Goal: Task Accomplishment & Management: Complete application form

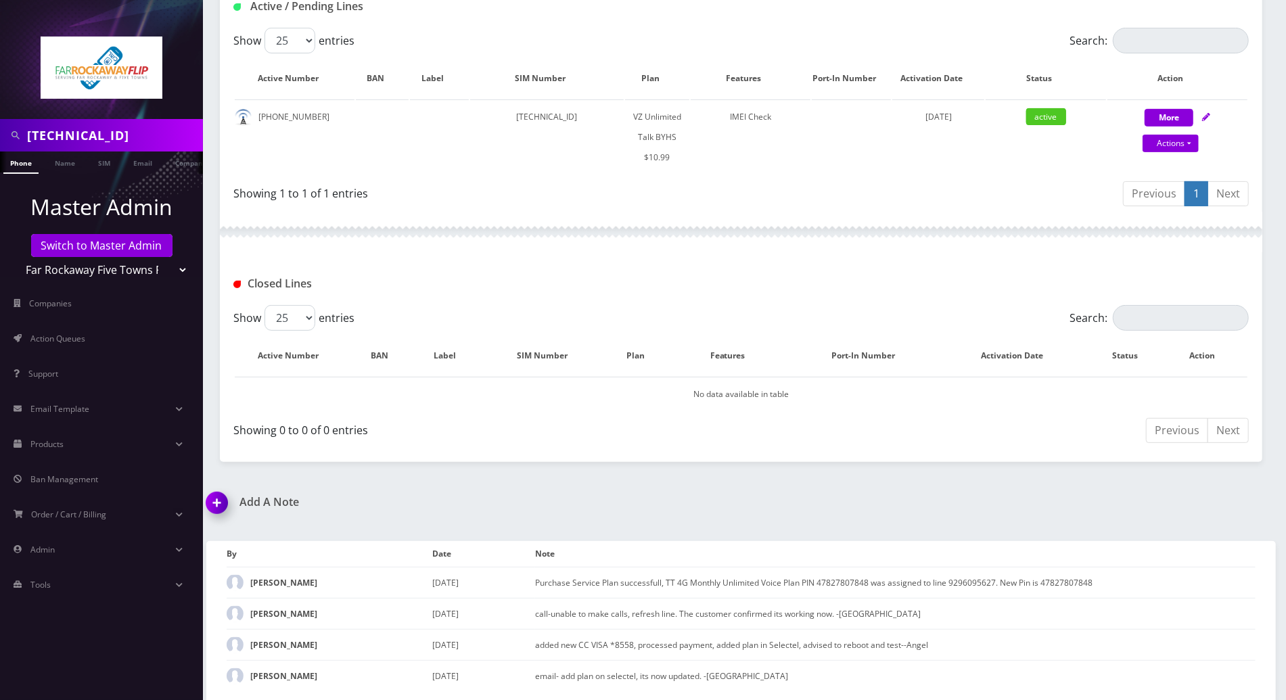
click at [565, 258] on div "Closed Lines" at bounding box center [741, 278] width 1042 height 53
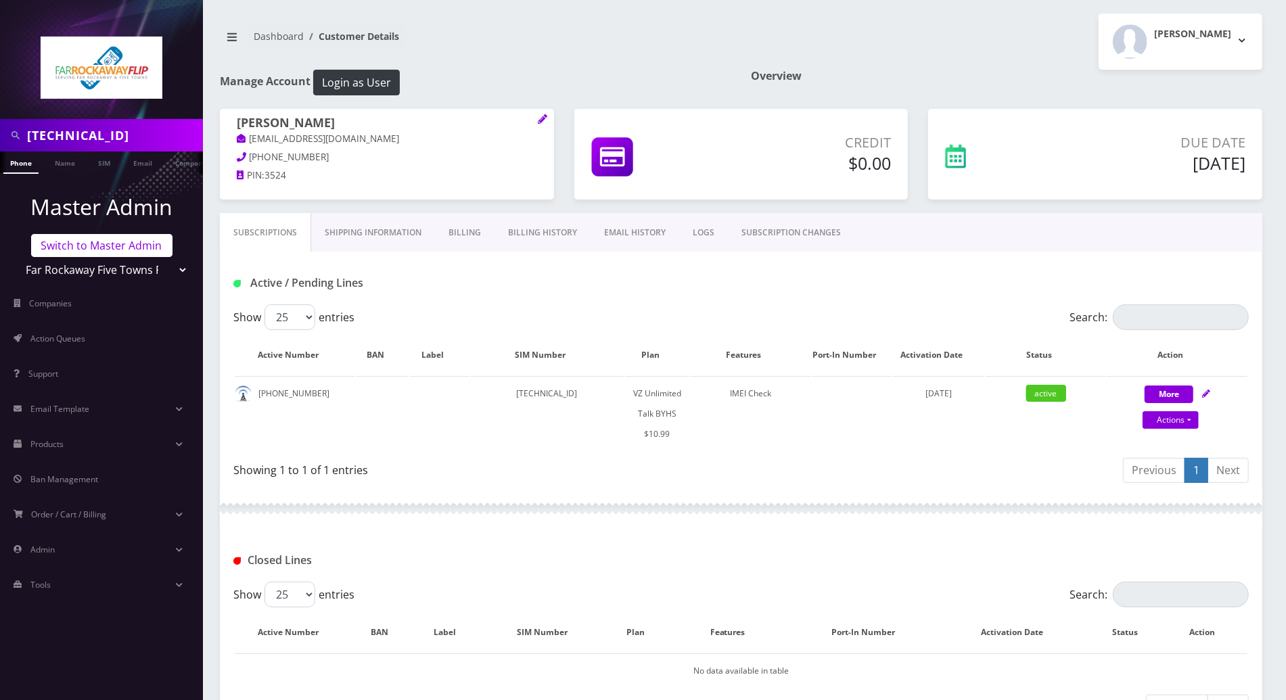
click at [132, 250] on link "Switch to Master Admin" at bounding box center [101, 245] width 141 height 23
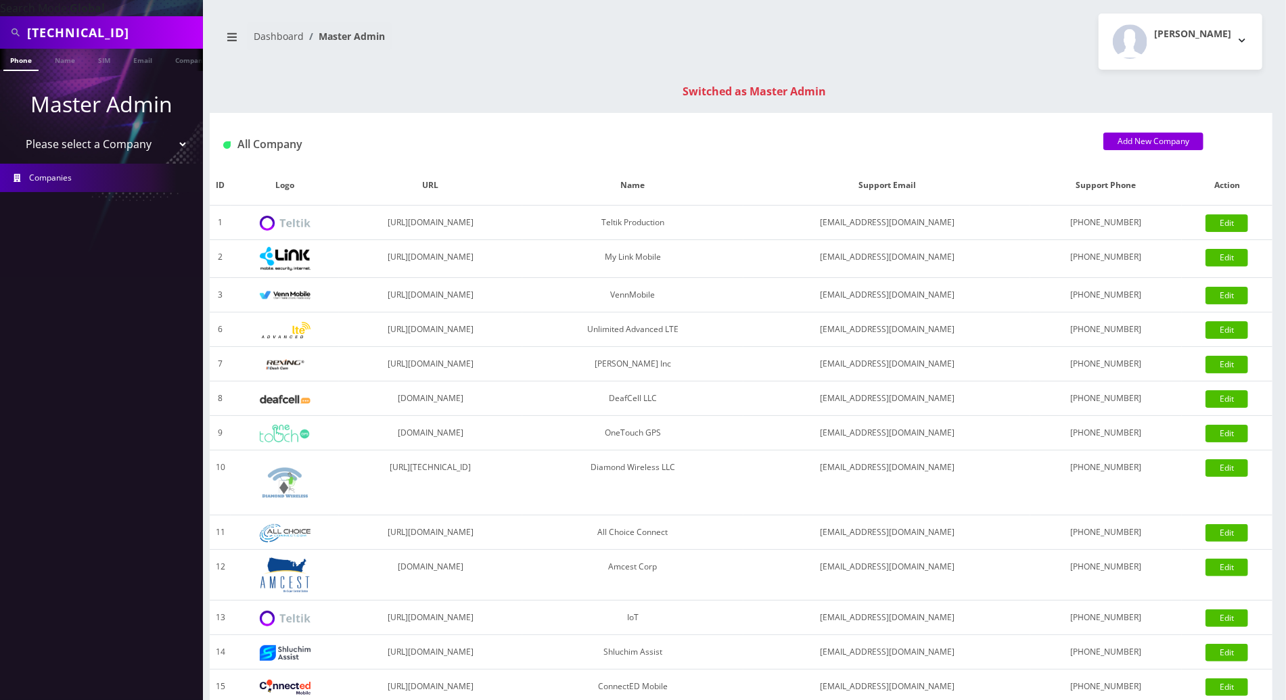
click at [1082, 93] on div "Switched as Master Admin" at bounding box center [754, 91] width 1062 height 16
drag, startPoint x: 180, startPoint y: 28, endPoint x: -3, endPoint y: 28, distance: 183.3
click at [0, 28] on html "Search Mode: Global 89148000010413032590 Phone Name SIM Email Company Customer …" at bounding box center [643, 481] width 1286 height 962
paste input "667-910-2679"
click at [78, 34] on input "667-910-2679" at bounding box center [113, 33] width 172 height 26
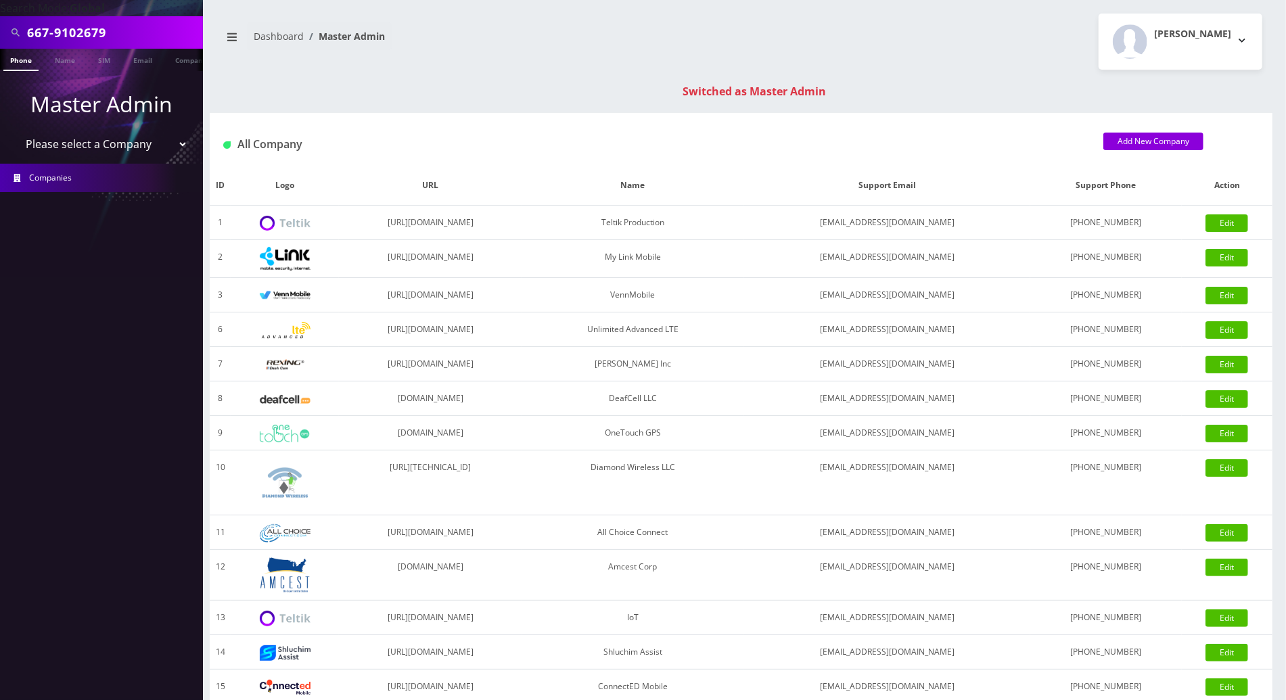
click at [53, 36] on input "667-9102679" at bounding box center [113, 33] width 172 height 26
type input "6679102679"
click at [19, 57] on link "Phone" at bounding box center [20, 60] width 35 height 22
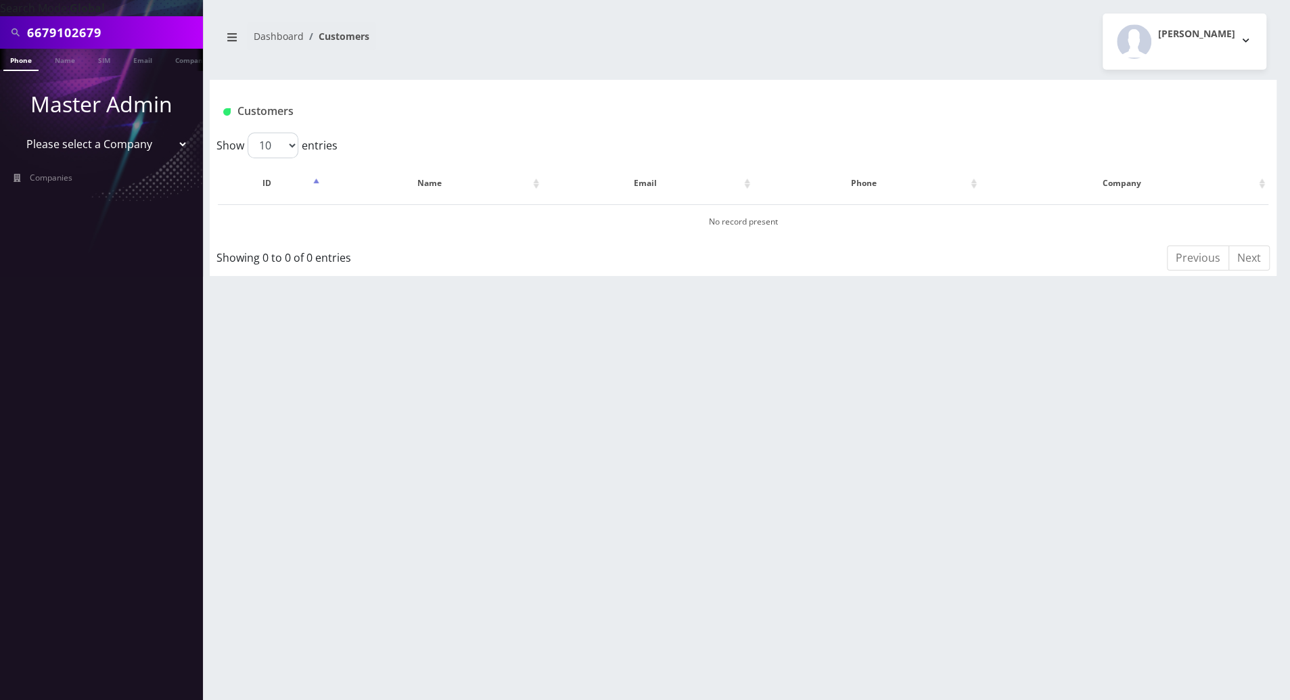
click at [23, 64] on link "Phone" at bounding box center [20, 60] width 35 height 22
drag, startPoint x: 131, startPoint y: 30, endPoint x: -3, endPoint y: 35, distance: 134.0
click at [0, 35] on html "Search Mode: Global 6679102679 Phone Name SIM Email Company Customer Master Adm…" at bounding box center [645, 350] width 1290 height 700
click at [21, 64] on link "Phone" at bounding box center [20, 60] width 35 height 22
click at [68, 181] on span "Companies" at bounding box center [51, 177] width 43 height 11
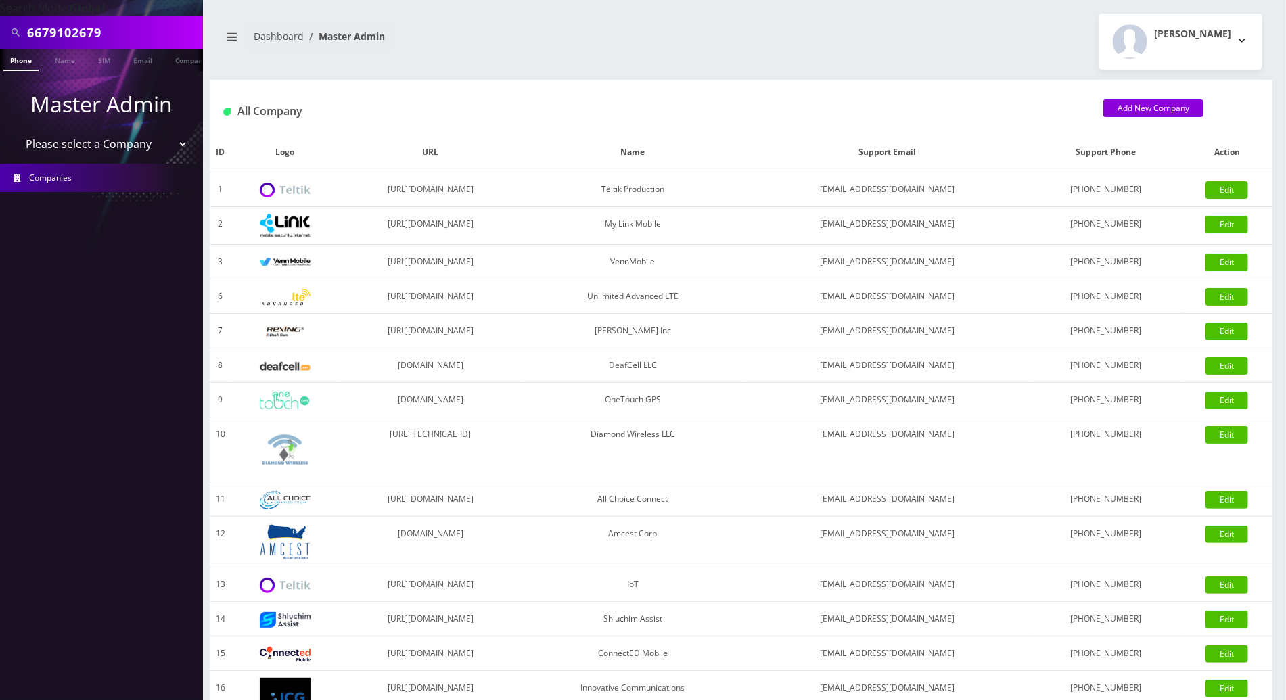
click at [76, 138] on select "Please select a Company Teltik Production My Link Mobile VennMobile Unlimited A…" at bounding box center [102, 144] width 172 height 26
select select "20"
click at [16, 131] on select "Please select a Company Teltik Production My Link Mobile VennMobile Unlimited A…" at bounding box center [102, 144] width 172 height 26
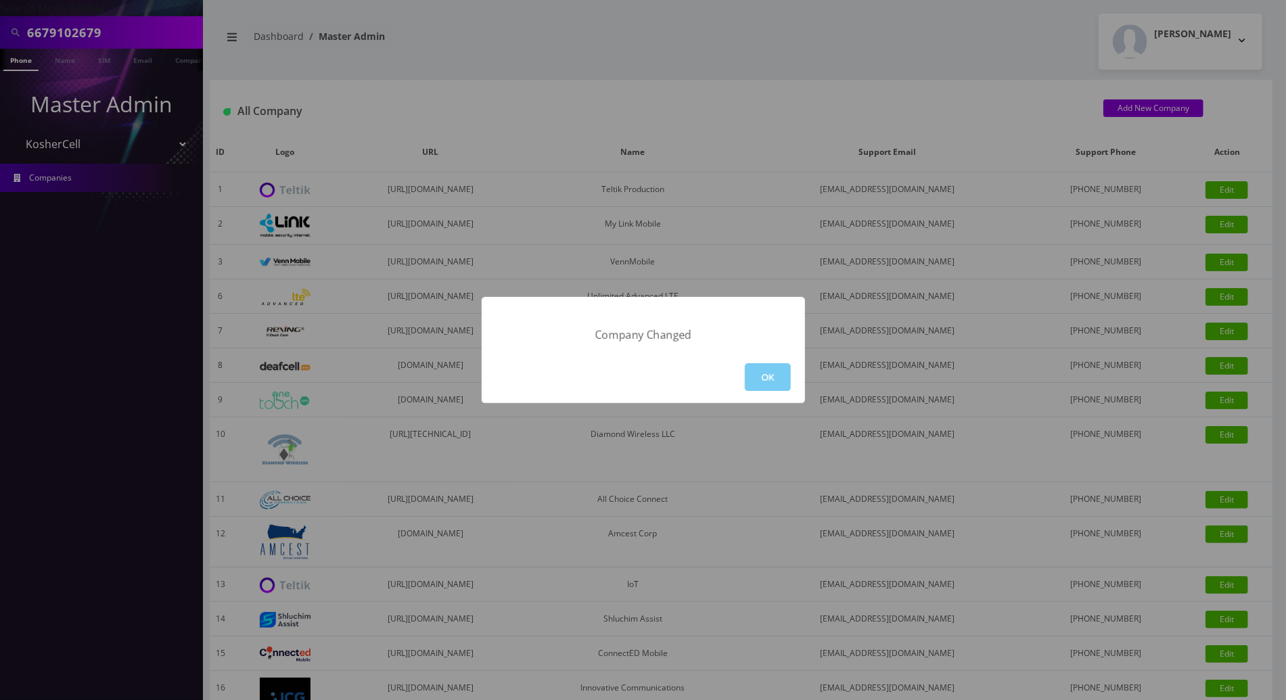
click at [763, 379] on button "OK" at bounding box center [768, 377] width 46 height 28
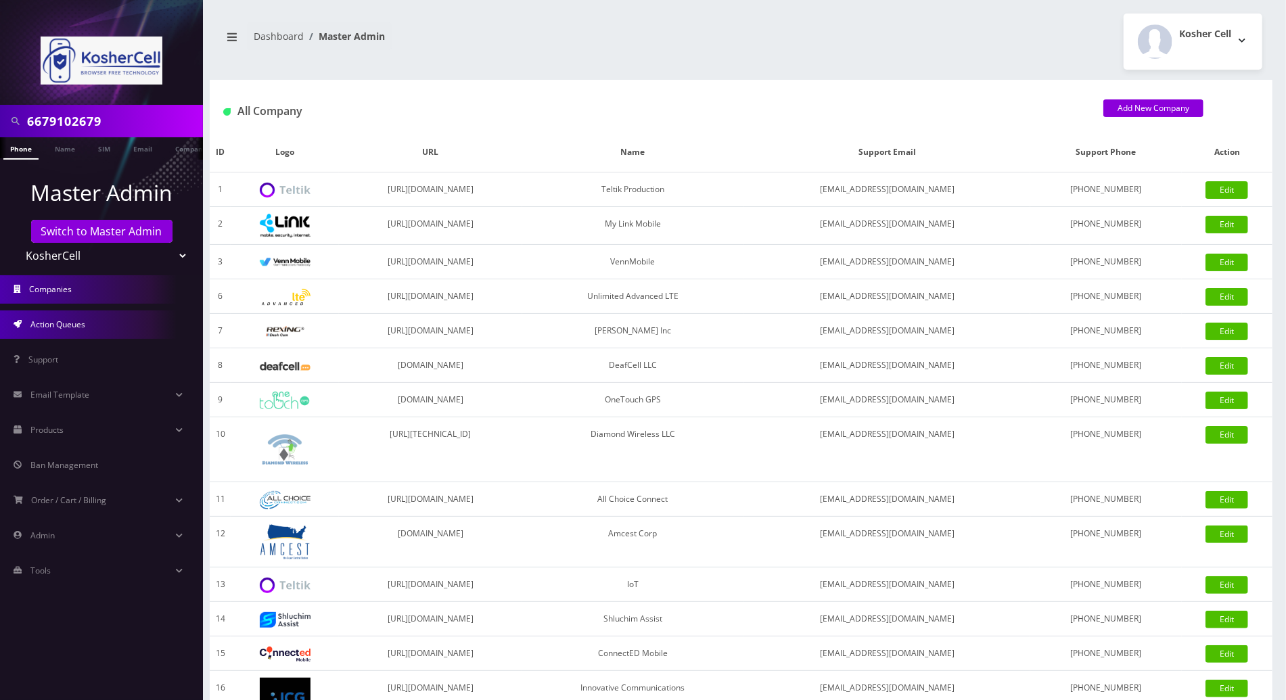
click at [58, 329] on span "Action Queues" at bounding box center [57, 324] width 55 height 11
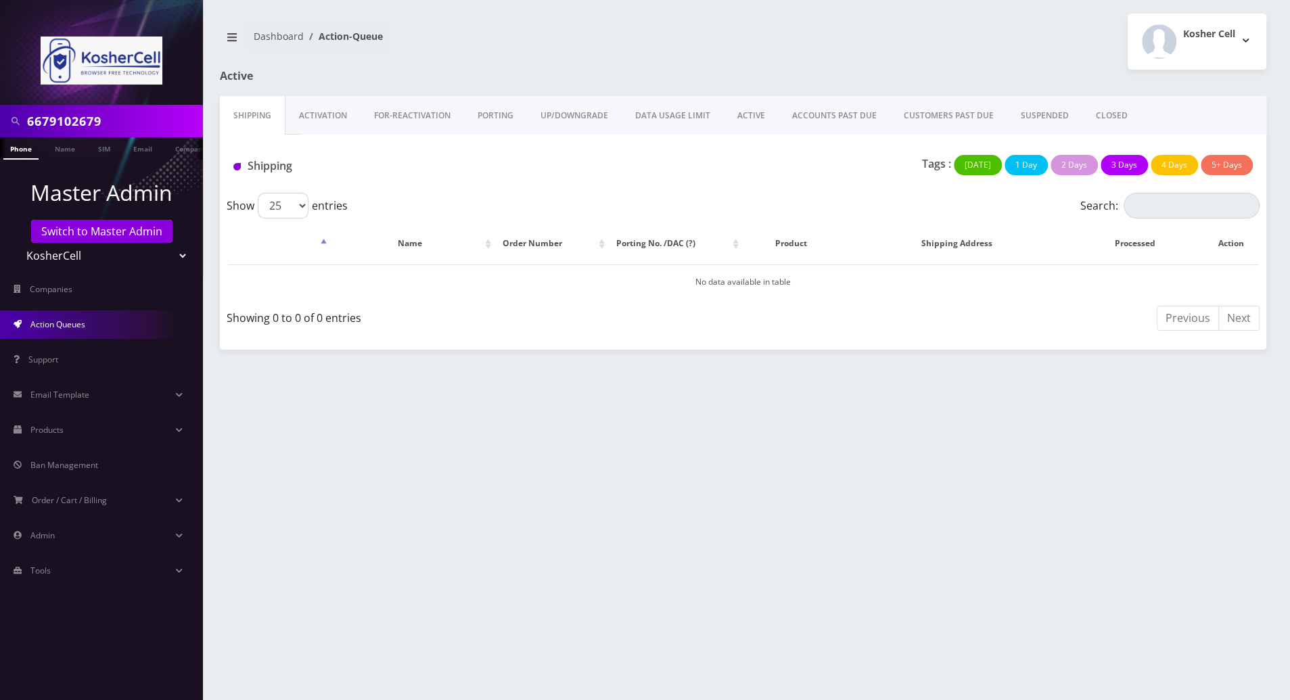
click at [486, 116] on link "PORTING" at bounding box center [495, 115] width 63 height 39
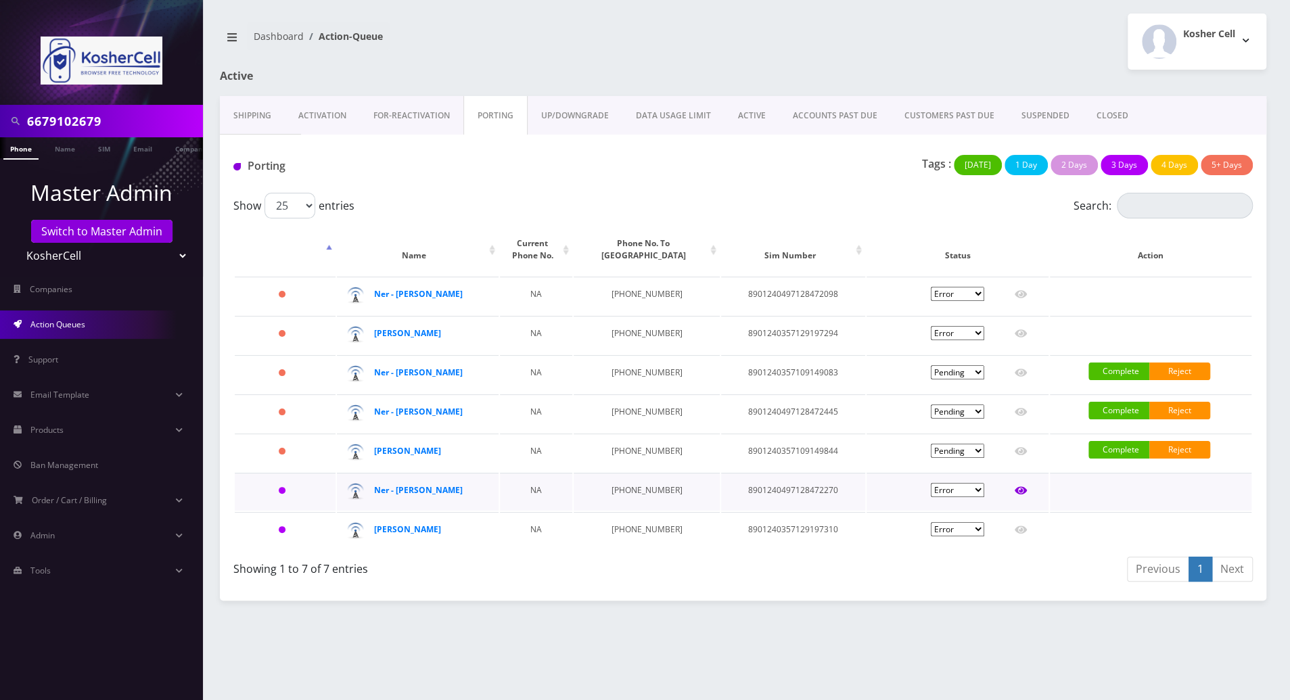
click at [1021, 491] on icon at bounding box center [1020, 491] width 12 height 8
type input "Jennifer Gibber"
type input "400 Mount Wilson Lane"
type input "Baltimore"
select select "MD"
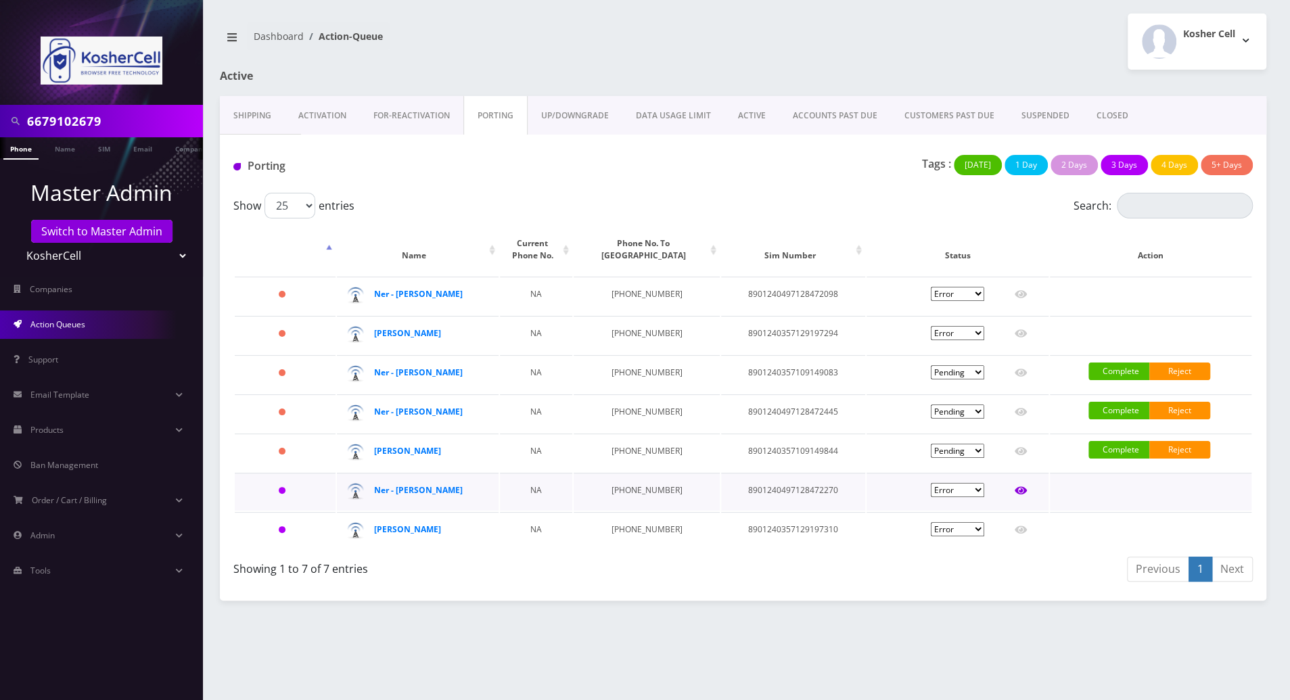
type input "21208"
type input "8901240497128472270"
type input "6679102679"
type input "K phones 613"
type input "40236615"
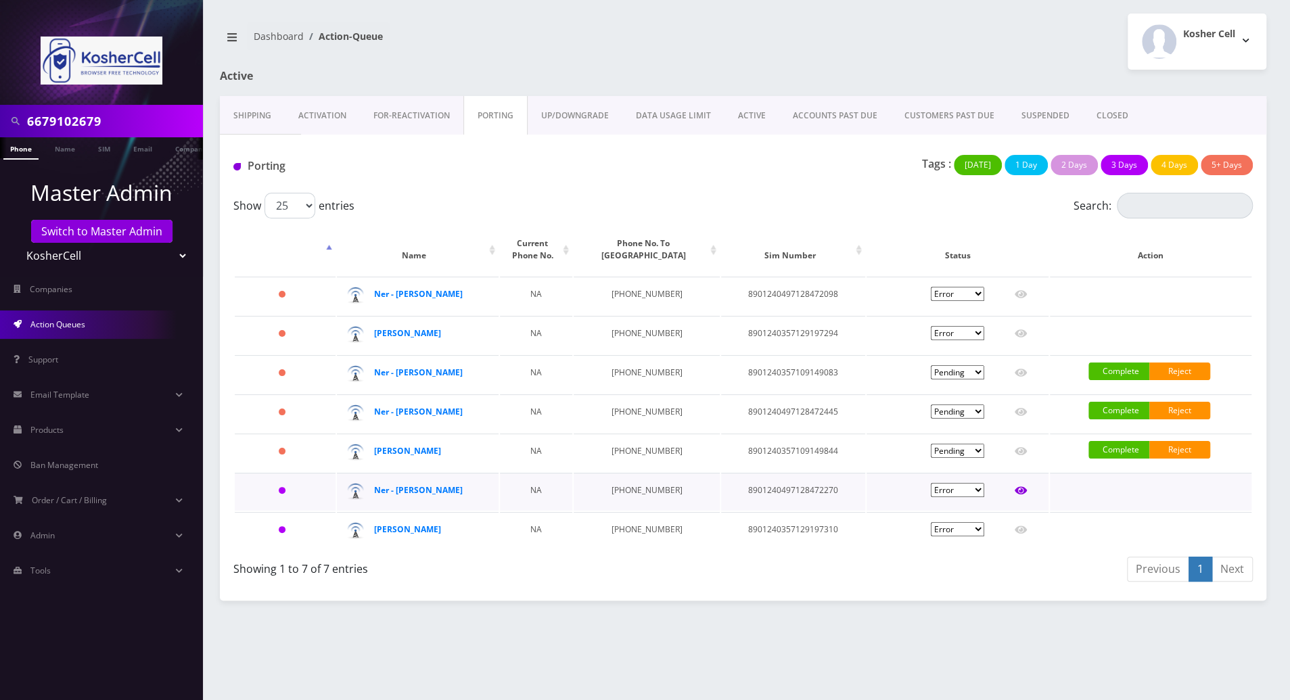
type input "963353"
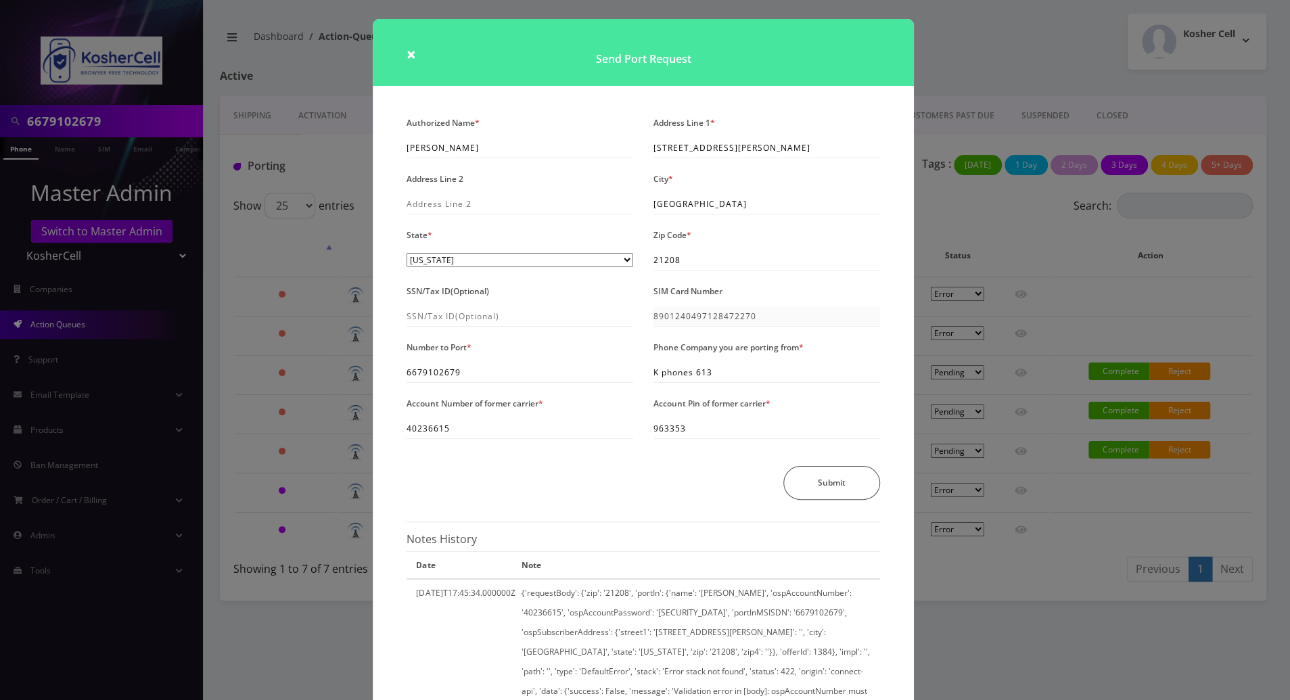
click at [270, 651] on div "× Send Port Request Authorized Name * [PERSON_NAME] Address Line 1 * [STREET_AD…" at bounding box center [645, 350] width 1290 height 700
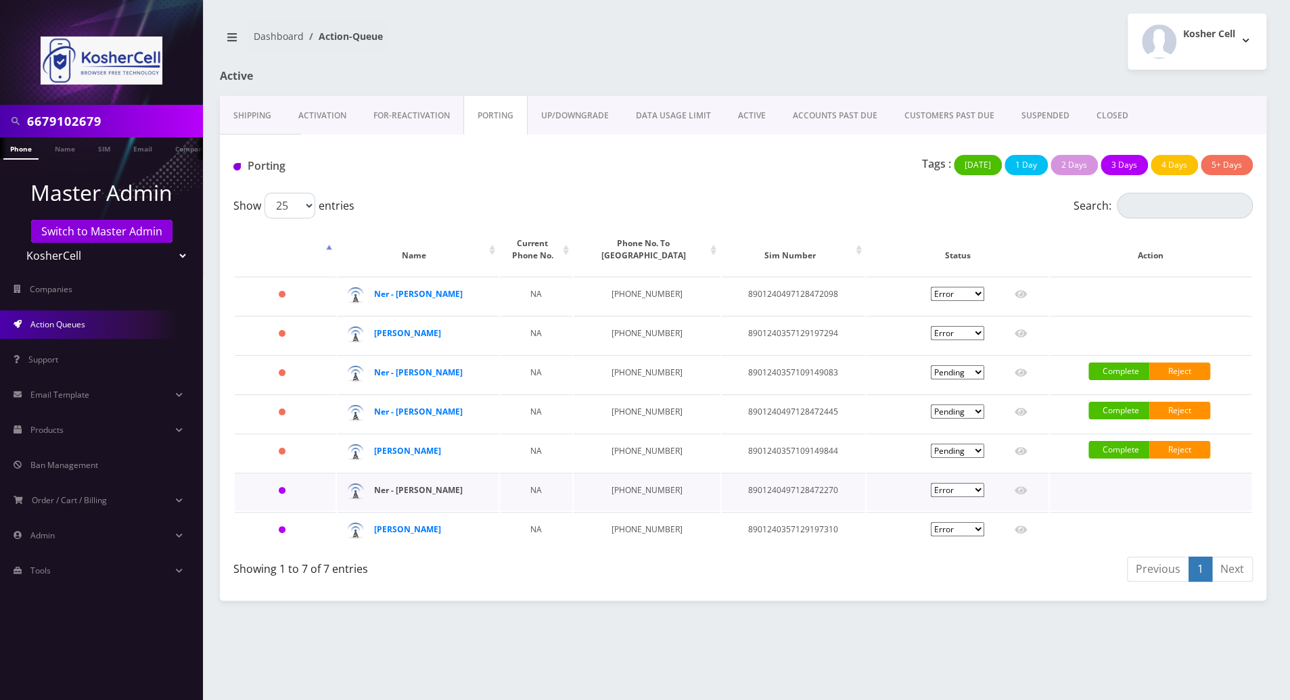
click at [427, 488] on strong "Ner - Shimshi Gibber" at bounding box center [418, 489] width 89 height 11
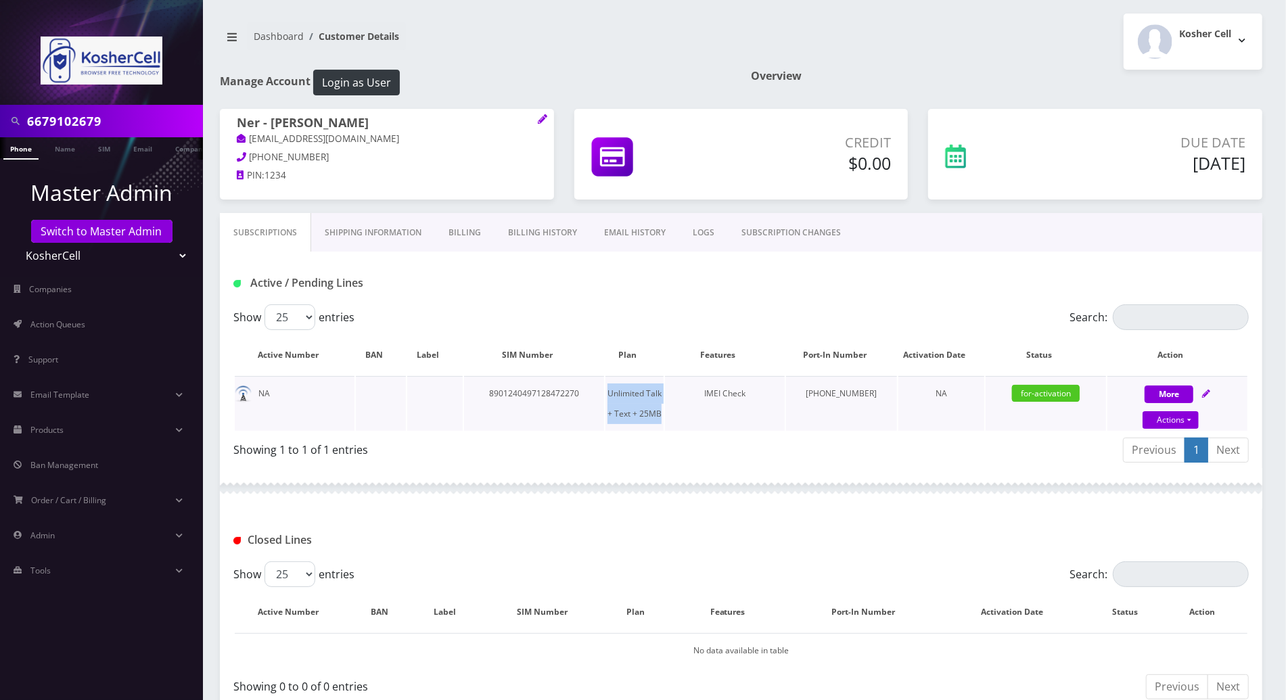
drag, startPoint x: 682, startPoint y: 416, endPoint x: 619, endPoint y: 396, distance: 66.1
click at [619, 396] on tr "NA 8901240497128472270 Unlimited Talk + Text + 25MB IMEI Check [PHONE_NUMBER] N…" at bounding box center [741, 403] width 1012 height 55
copy tr "Unlimited Talk + Text + 25MB"
click at [849, 478] on div at bounding box center [741, 488] width 1042 height 41
click at [568, 390] on td "8901240497128472270" at bounding box center [534, 403] width 140 height 55
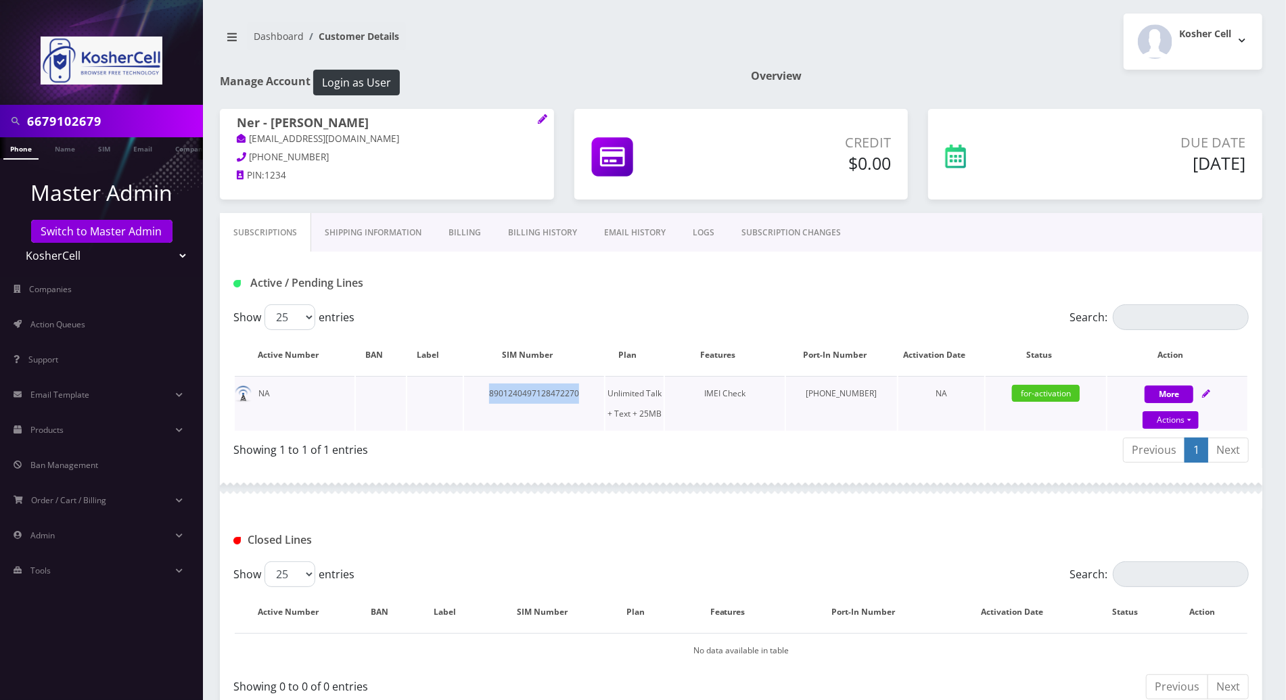
click at [568, 390] on td "8901240497128472270" at bounding box center [534, 403] width 140 height 55
copy td "8901240497128472270"
click at [896, 522] on div "Closed Lines" at bounding box center [741, 535] width 1042 height 53
click at [49, 330] on link "Action Queues" at bounding box center [101, 324] width 203 height 28
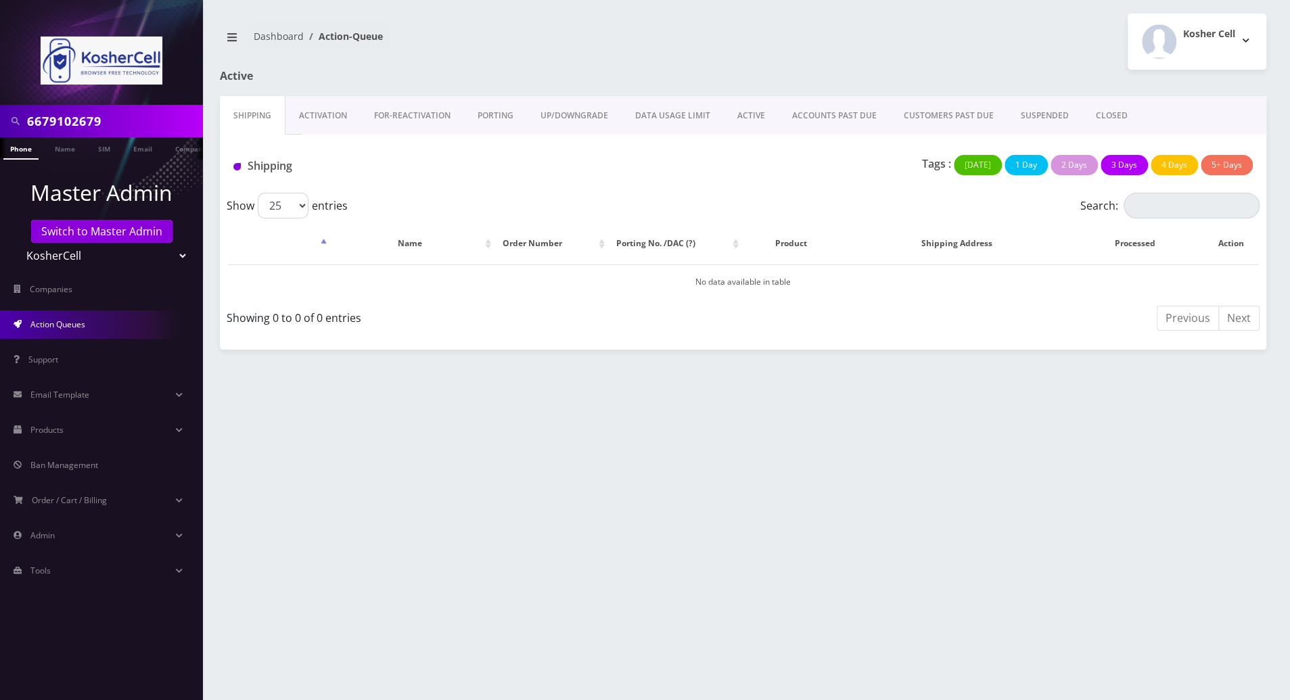
click at [498, 110] on link "PORTING" at bounding box center [495, 115] width 63 height 39
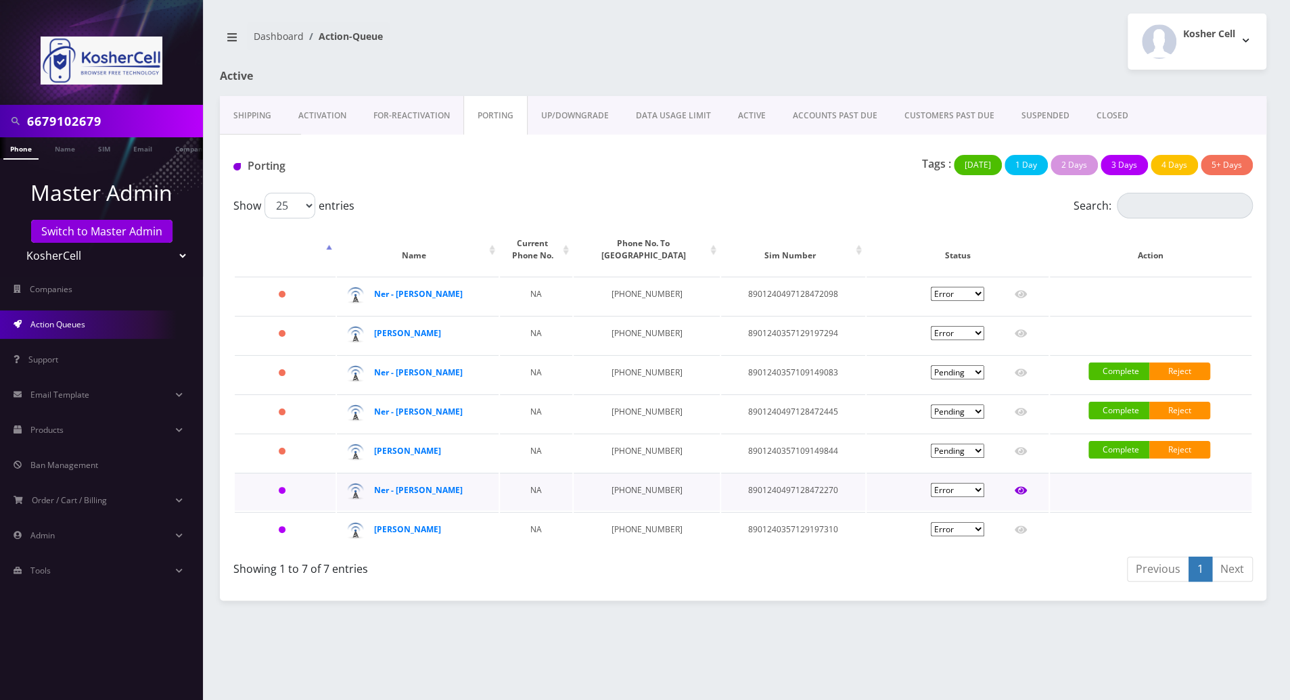
click at [1019, 492] on icon at bounding box center [1020, 491] width 12 height 8
type input "Jennifer Gibber"
type input "400 Mount Wilson Lane"
type input "Baltimore"
select select "MD"
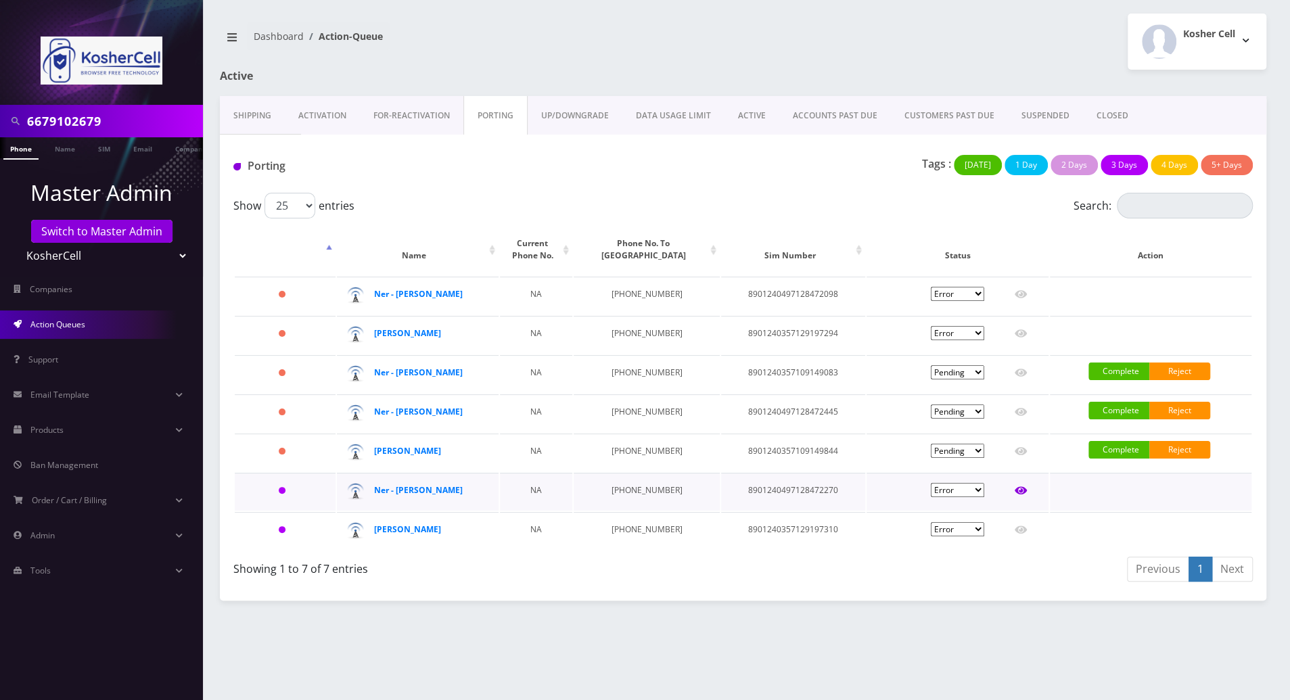
type input "21208"
type input "8901240497128472270"
type input "6679102679"
type input "K phones 613"
type input "40236615"
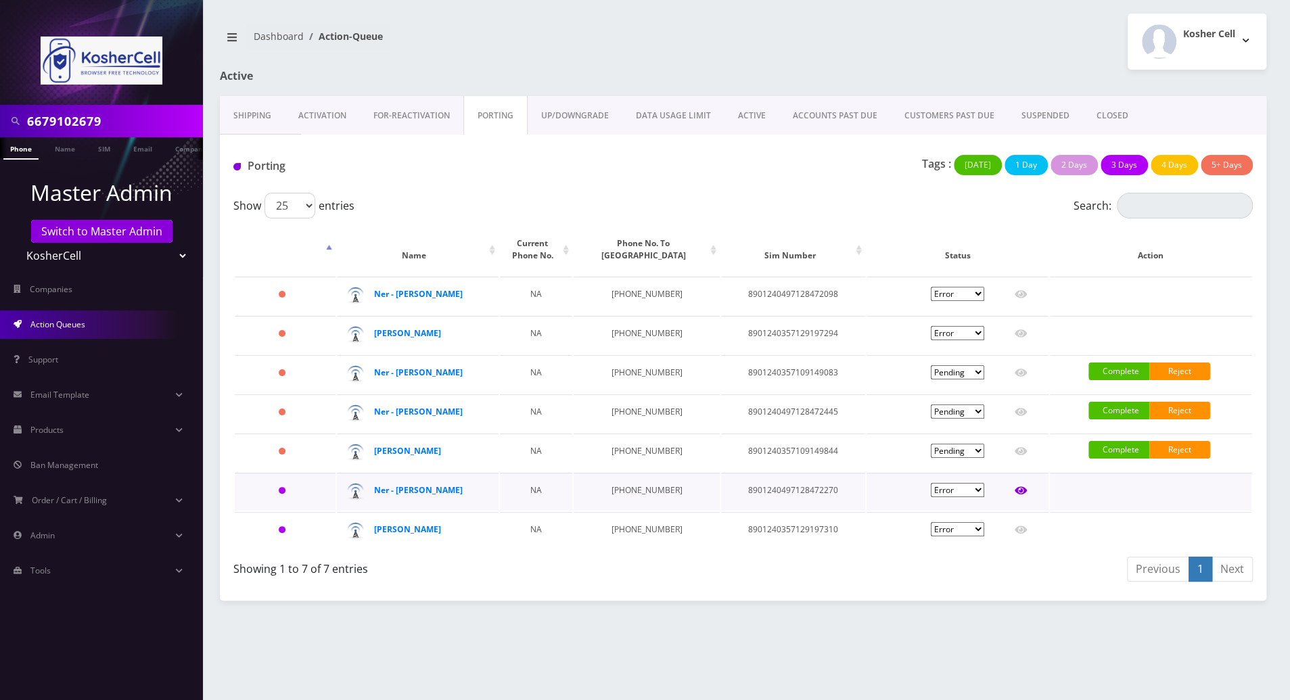
type input "963353"
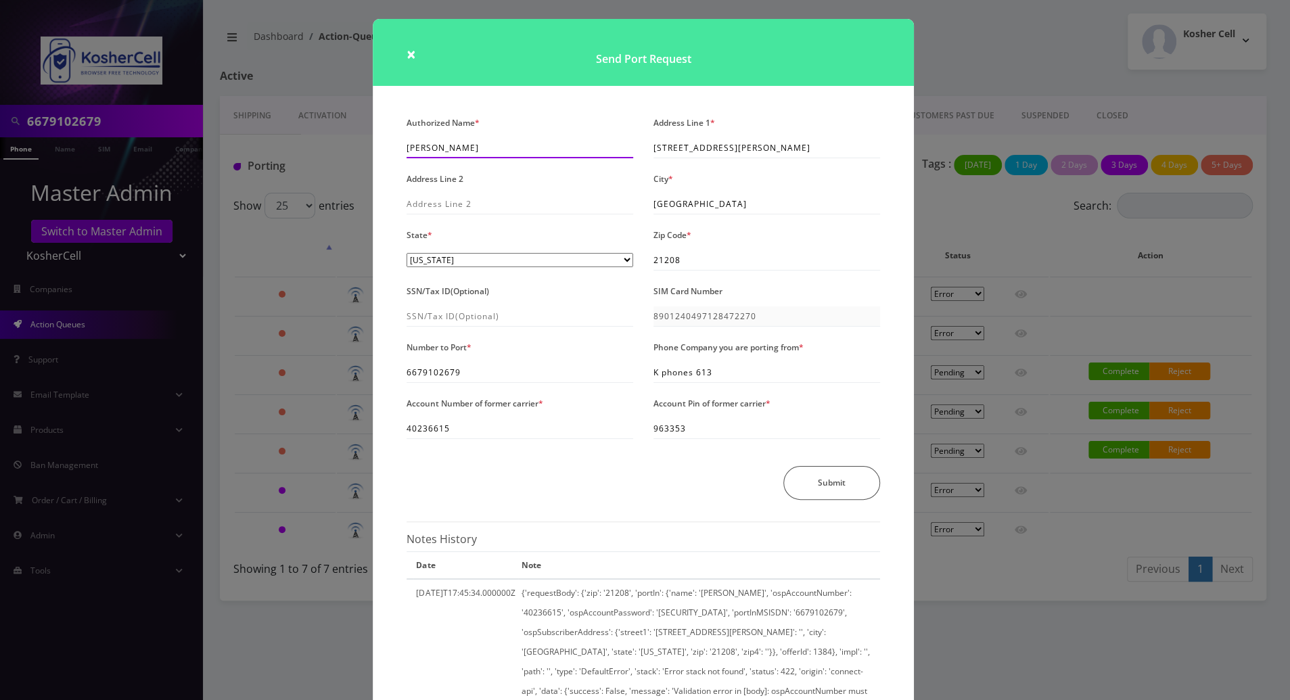
drag, startPoint x: 477, startPoint y: 149, endPoint x: 396, endPoint y: 149, distance: 80.5
click at [396, 149] on div "Authorized Name * Jennifer Gibber" at bounding box center [519, 135] width 247 height 45
click at [895, 369] on div "Authorized Name * Jennifer Gibber Address Line 1 * 400 Mount Wilson Lane Addres…" at bounding box center [643, 485] width 541 height 744
drag, startPoint x: 688, startPoint y: 263, endPoint x: 635, endPoint y: 266, distance: 53.5
click at [635, 266] on div "Authorized Name * Jennifer Gibber Address Line 1 * 400 Mount Wilson Lane Addres…" at bounding box center [643, 313] width 494 height 400
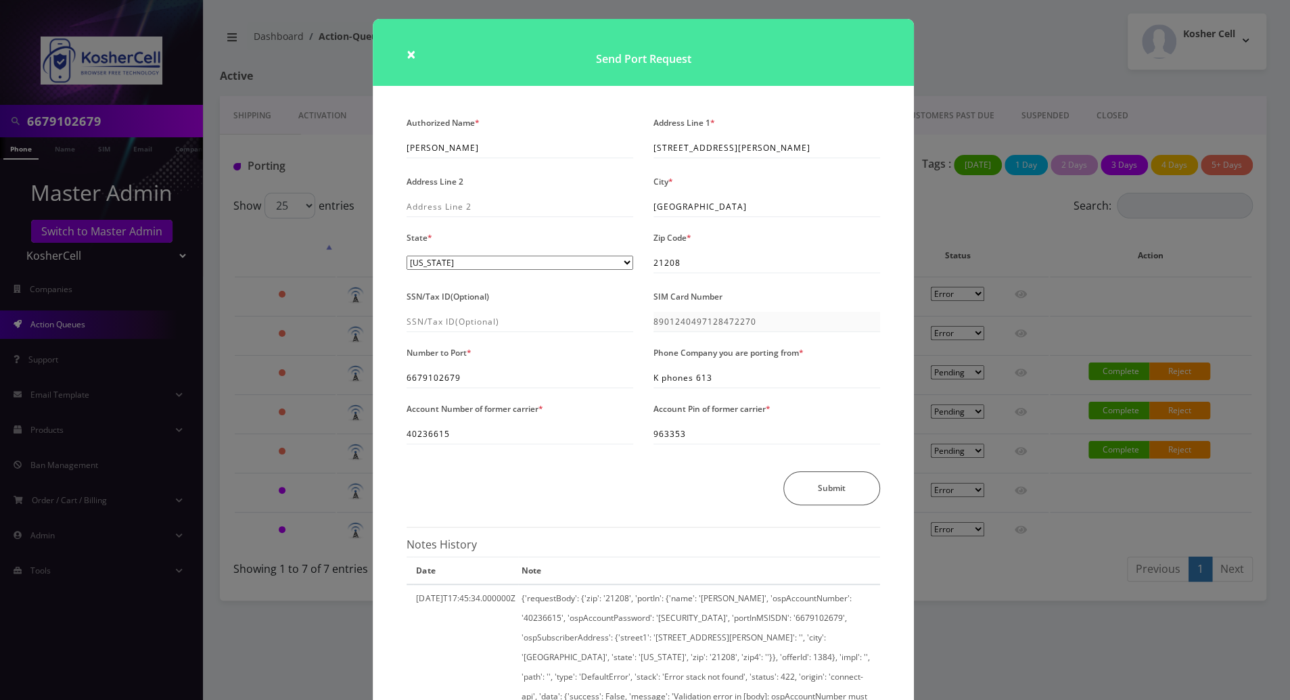
click at [866, 250] on div "Zip Code * 21208" at bounding box center [766, 252] width 247 height 48
drag, startPoint x: 762, startPoint y: 143, endPoint x: 642, endPoint y: 144, distance: 120.4
click at [643, 144] on div "Address Line 1 * 400 Mount Wilson Lane" at bounding box center [766, 137] width 247 height 48
drag, startPoint x: 470, startPoint y: 377, endPoint x: 419, endPoint y: 380, distance: 51.5
click at [419, 380] on input "6679102679" at bounding box center [519, 378] width 227 height 20
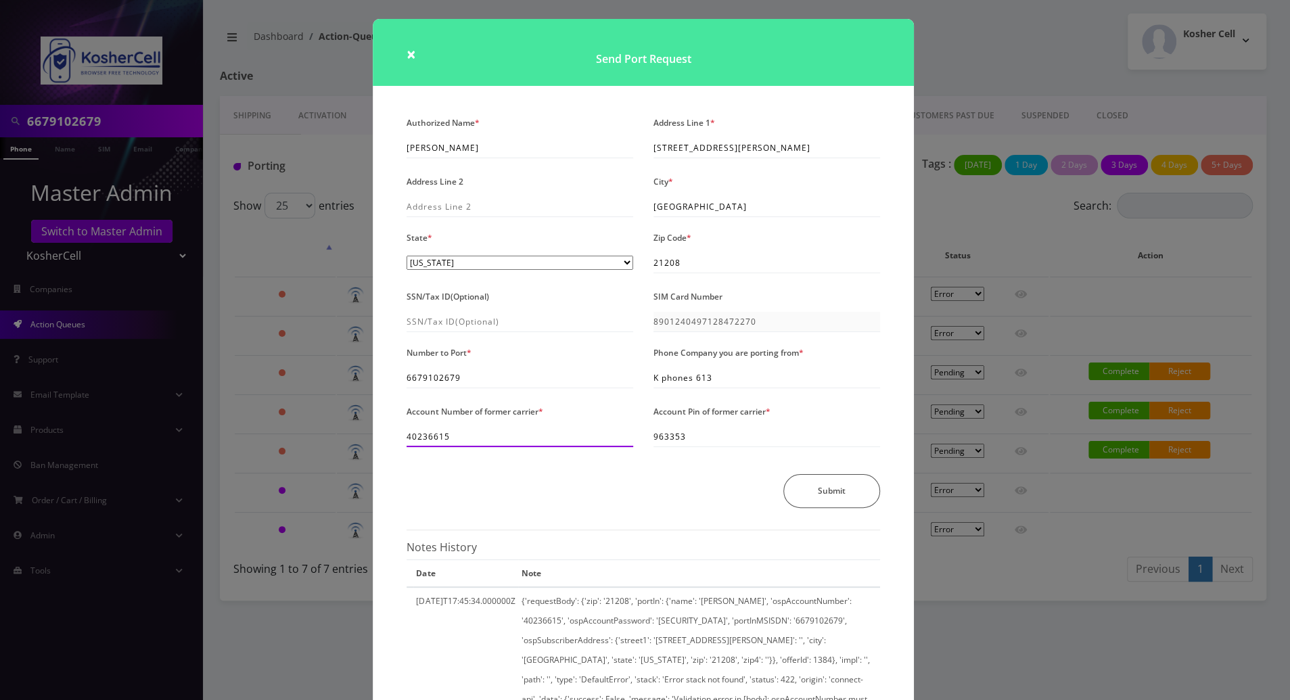
drag, startPoint x: 465, startPoint y: 435, endPoint x: 395, endPoint y: 435, distance: 69.7
click at [396, 435] on div "Account Number of former carrier * 40236615" at bounding box center [519, 424] width 247 height 45
drag, startPoint x: 698, startPoint y: 437, endPoint x: 647, endPoint y: 440, distance: 50.8
click at [647, 440] on div "Account Pin of former carrier * 963353" at bounding box center [766, 426] width 247 height 48
click at [870, 131] on div "Address Line 1 * 400 Mount Wilson Lane" at bounding box center [766, 137] width 247 height 48
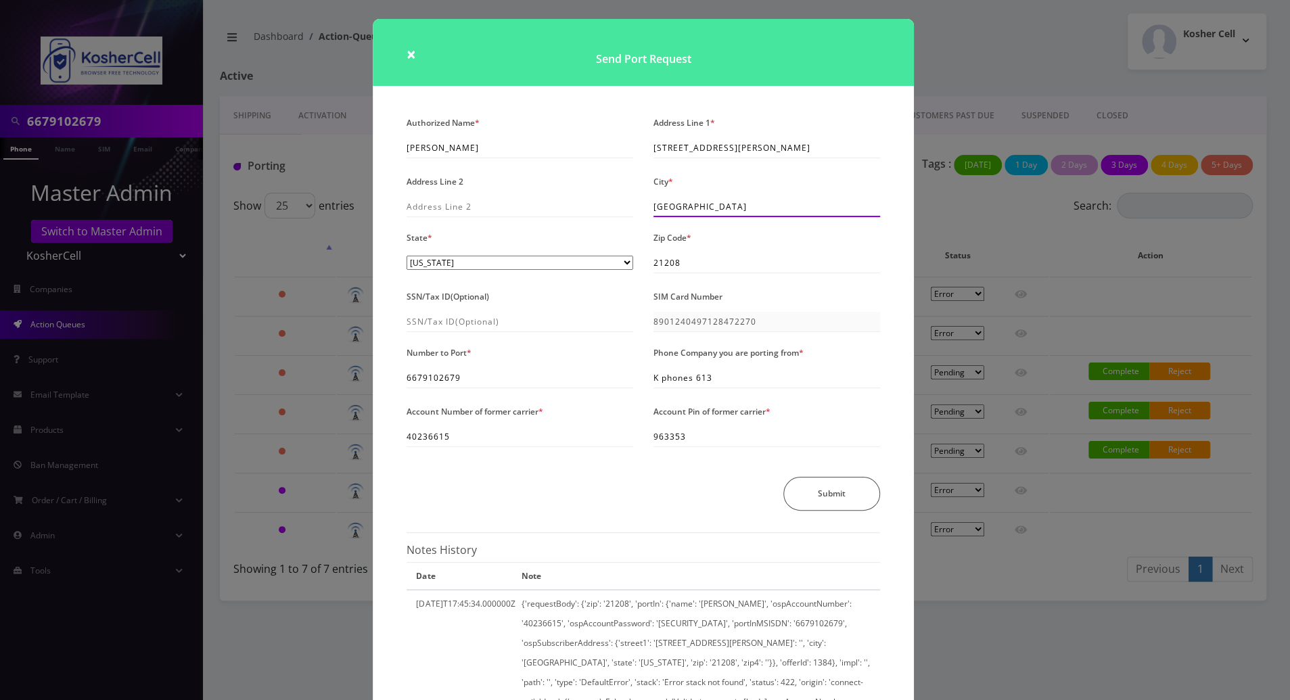
drag, startPoint x: 705, startPoint y: 208, endPoint x: 621, endPoint y: 208, distance: 83.9
click at [621, 208] on div "Authorized Name * Jennifer Gibber Address Line 1 * 400 Mount Wilson Lane Addres…" at bounding box center [643, 317] width 494 height 408
type input "pikesville"
click at [847, 496] on button "Submit" at bounding box center [831, 496] width 97 height 34
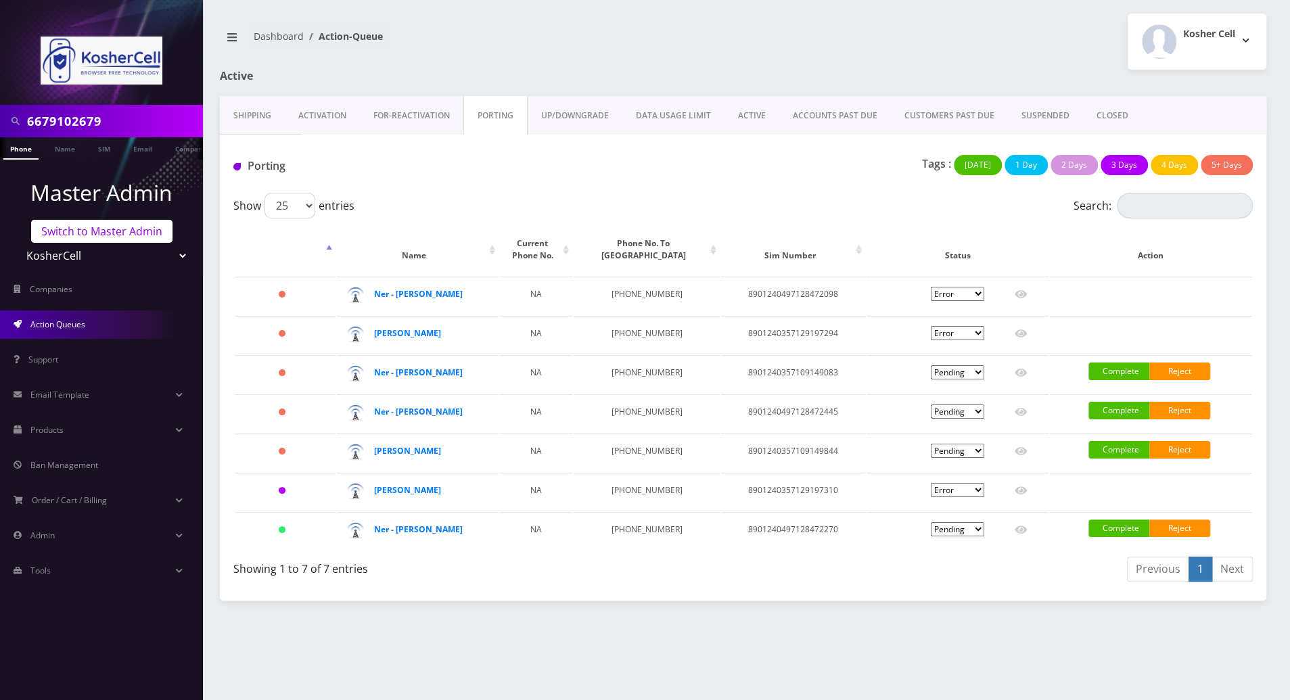
click at [121, 231] on link "Switch to Master Admin" at bounding box center [101, 231] width 141 height 23
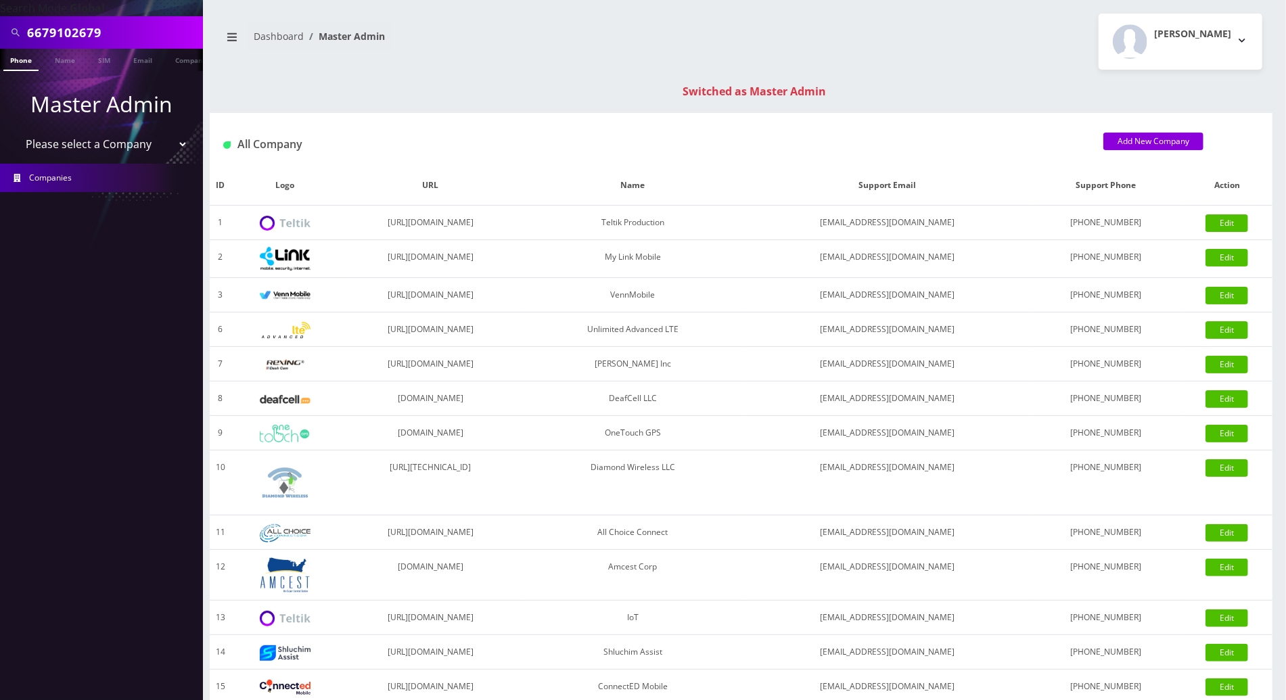
drag, startPoint x: 118, startPoint y: 35, endPoint x: -3, endPoint y: 32, distance: 121.1
click at [0, 32] on html "Search Mode: Global 6679102679 Phone Name SIM Email Company Customer Master Adm…" at bounding box center [643, 481] width 1286 height 962
paste input "[TECHNICAL_ID]"
type input "[TECHNICAL_ID]"
click at [99, 62] on link "SIM" at bounding box center [104, 60] width 26 height 22
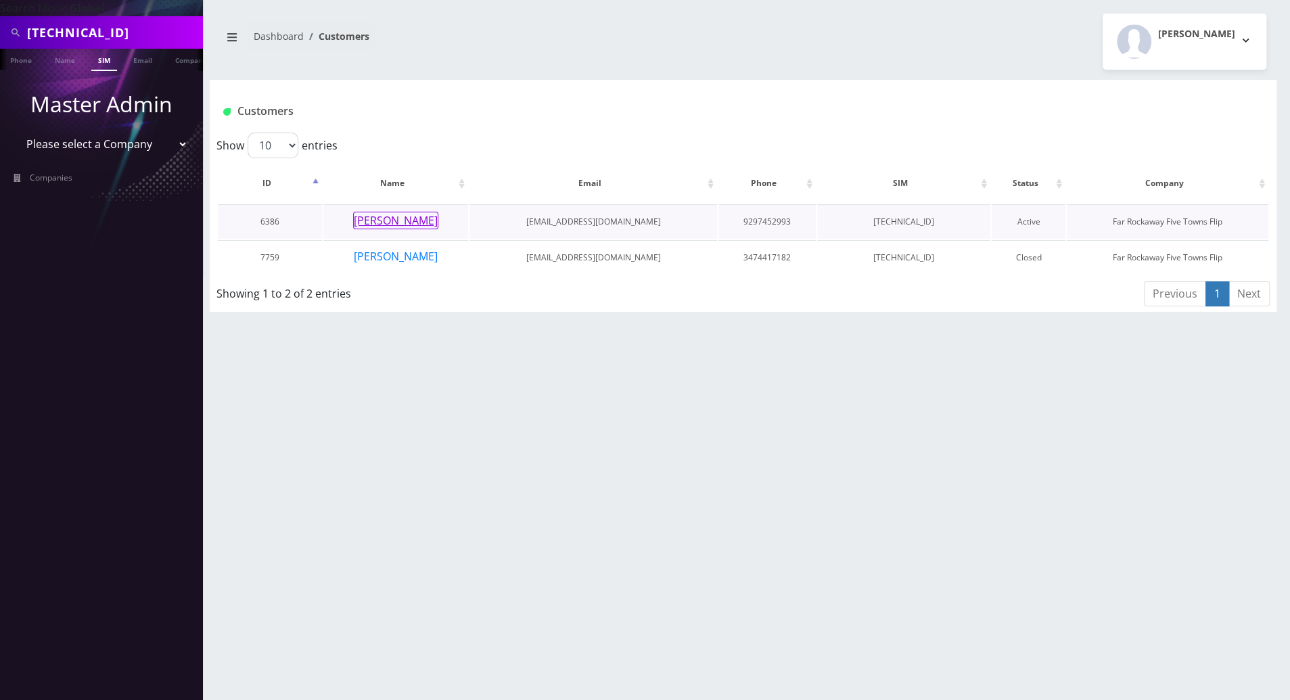
click at [371, 222] on button "[PERSON_NAME]" at bounding box center [395, 221] width 85 height 18
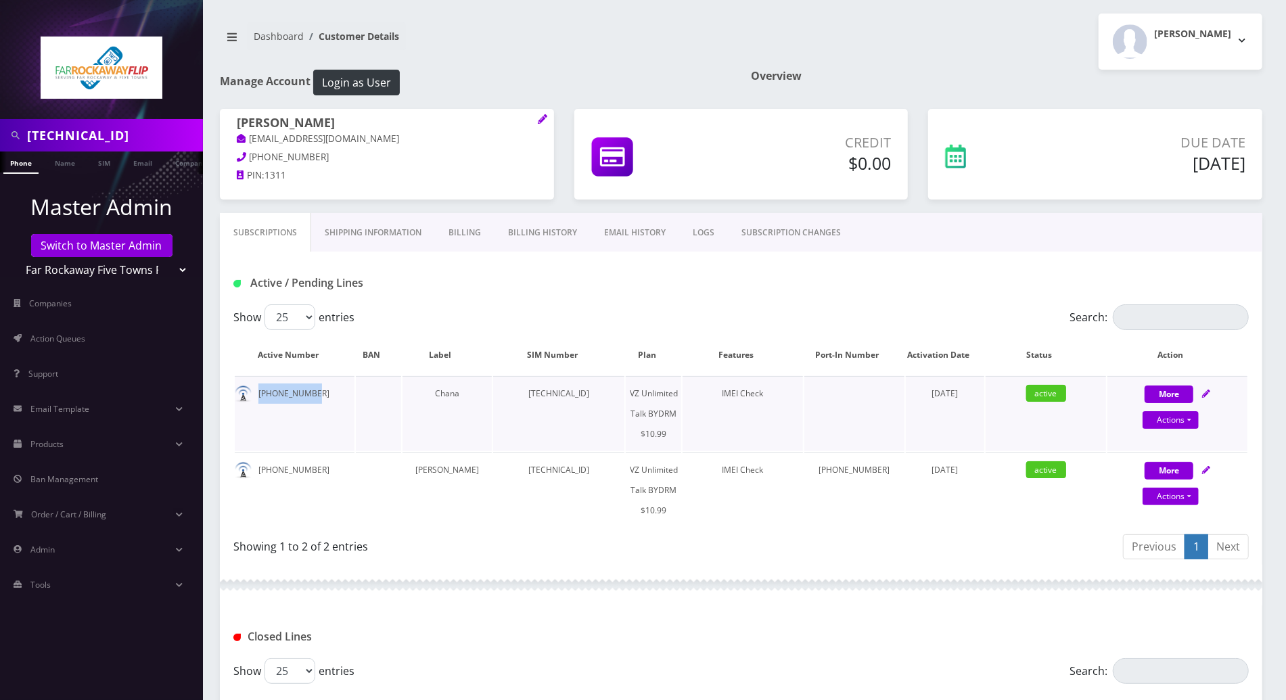
drag, startPoint x: 316, startPoint y: 395, endPoint x: 258, endPoint y: 394, distance: 57.5
click at [258, 394] on td "[PHONE_NUMBER]" at bounding box center [295, 413] width 120 height 75
copy td "[PHONE_NUMBER]"
click at [584, 554] on div "Showing 1 to 2 of 2 entries" at bounding box center [487, 549] width 508 height 32
